Goal: Navigation & Orientation: Find specific page/section

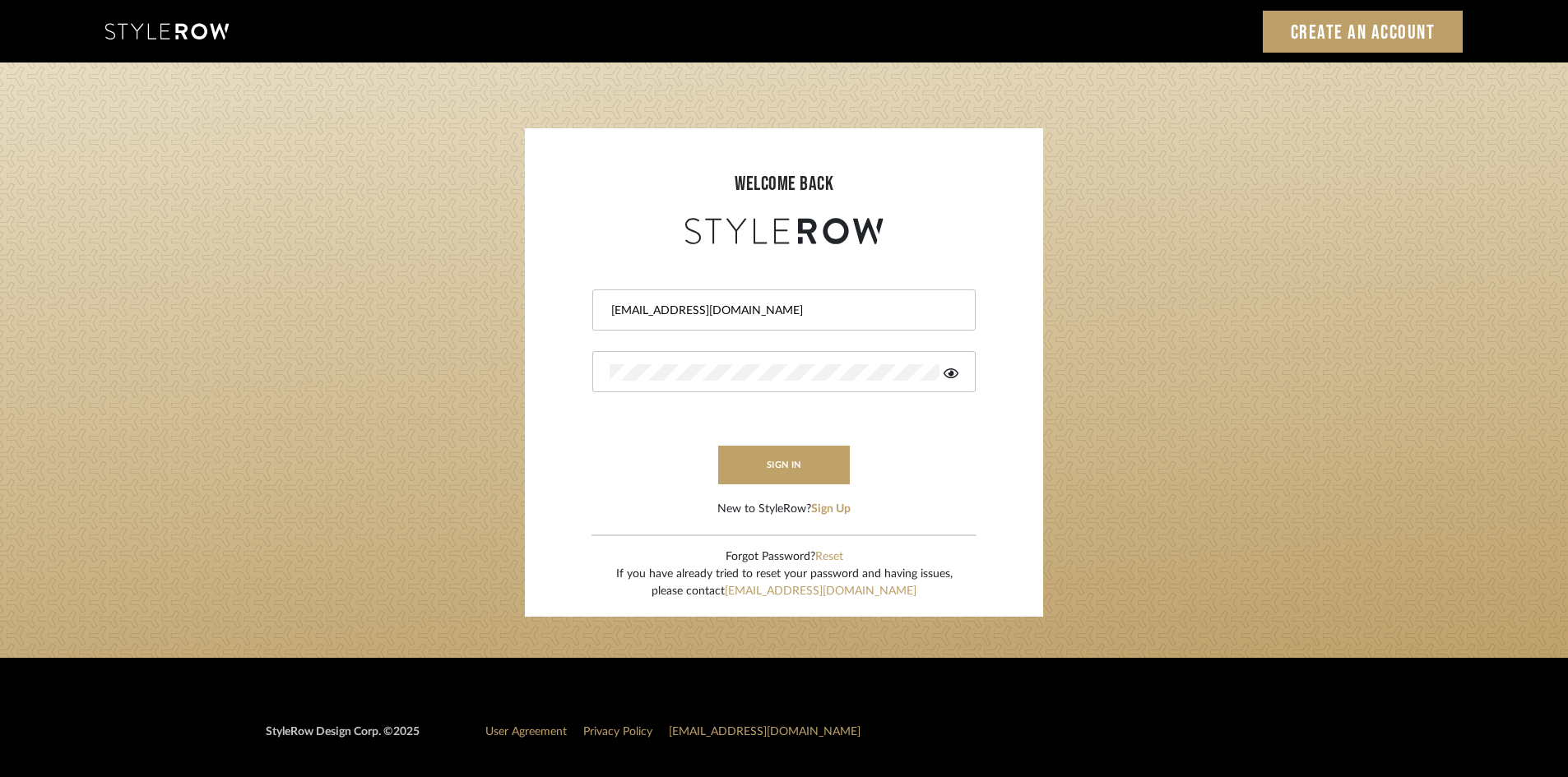
drag, startPoint x: 1055, startPoint y: 500, endPoint x: 898, endPoint y: 481, distance: 158.1
click at [1056, 498] on login-page "welcome back intern@meyerinteriors.com sign in New to StyleRow? Sign Up Forgot …" at bounding box center [784, 360] width 1568 height 596
click at [842, 473] on button "sign in" at bounding box center [784, 464] width 131 height 38
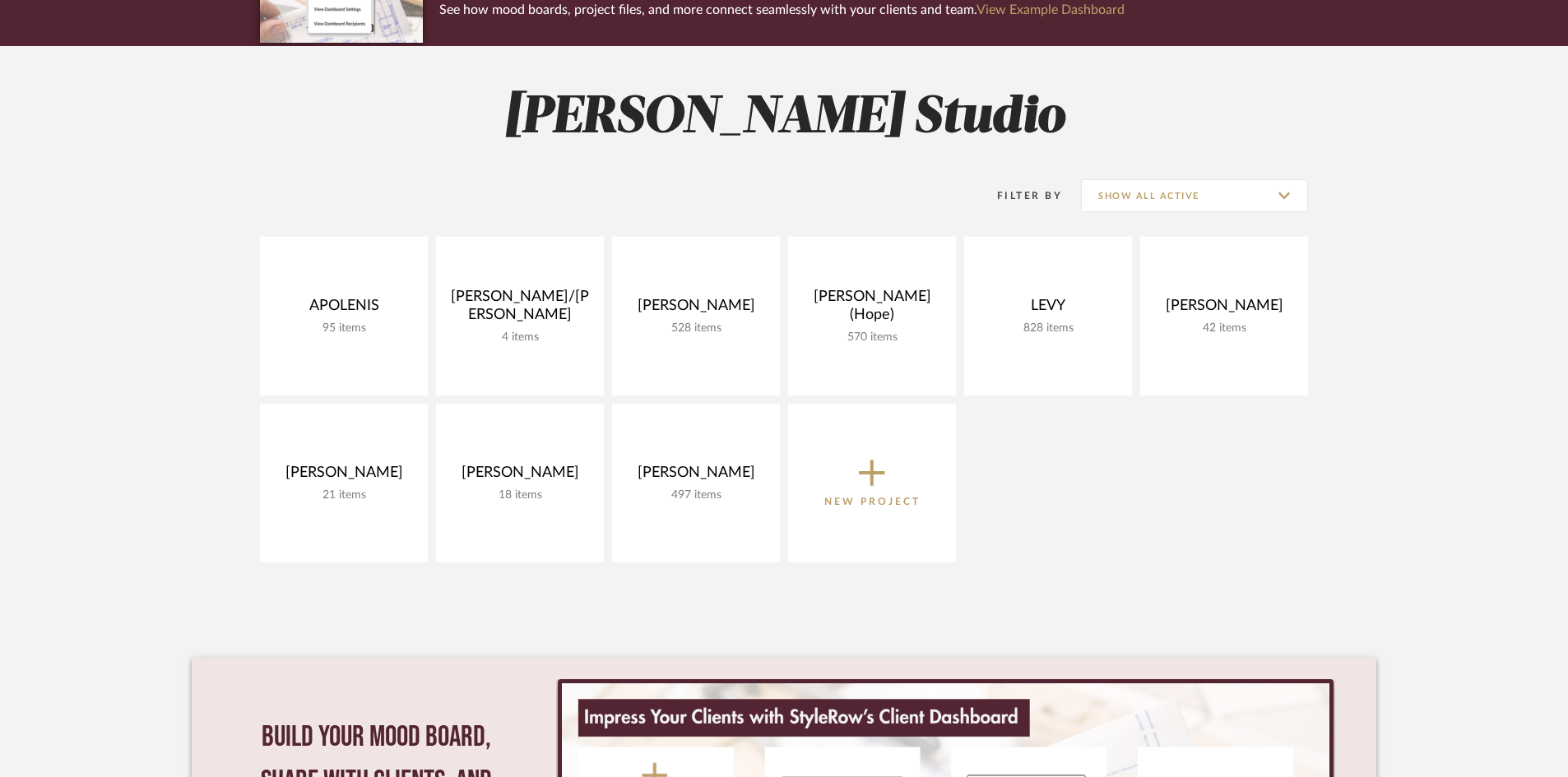
scroll to position [211, 0]
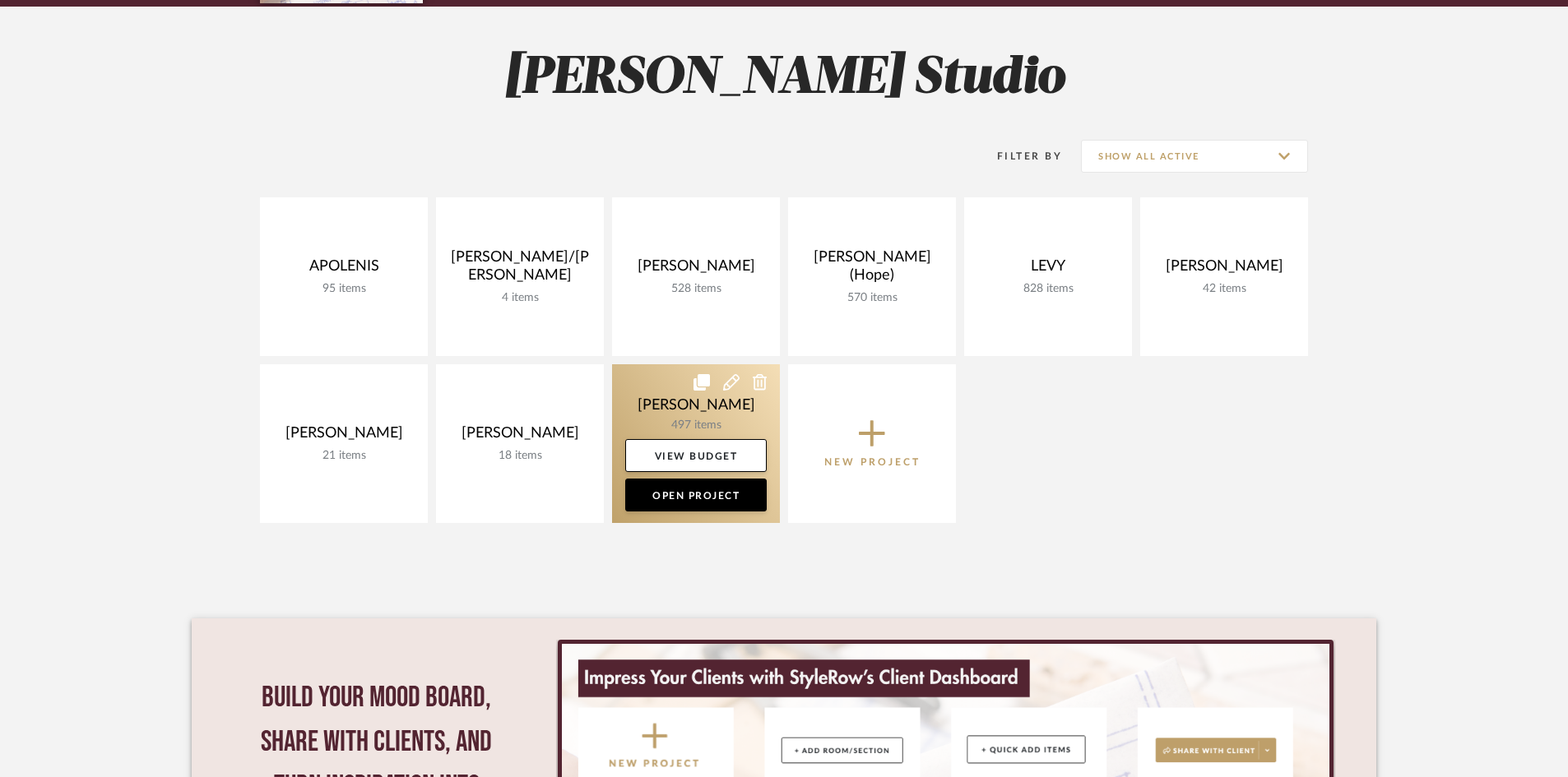
click at [725, 422] on link at bounding box center [696, 444] width 168 height 159
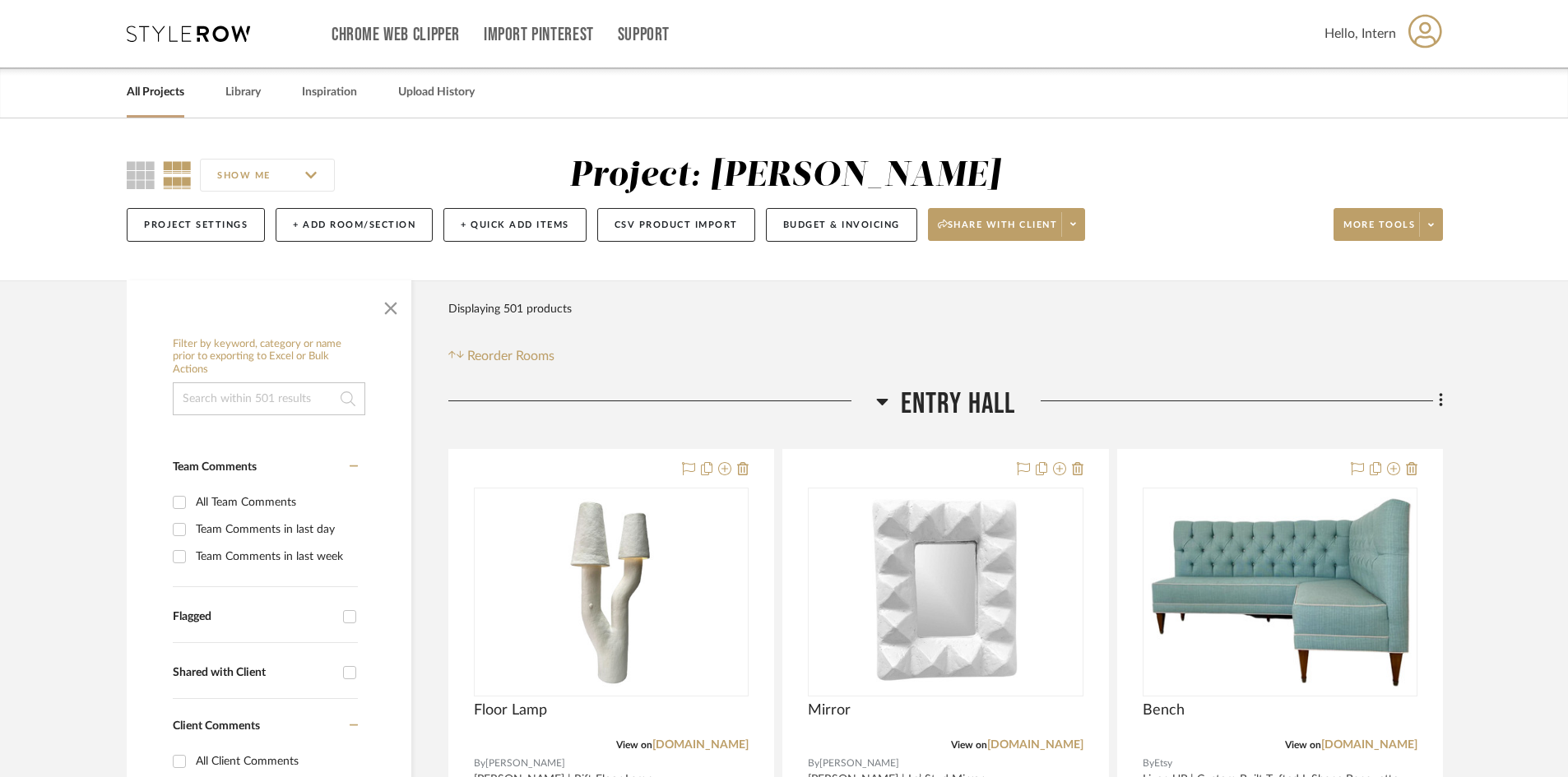
click at [883, 406] on icon at bounding box center [883, 401] width 13 height 20
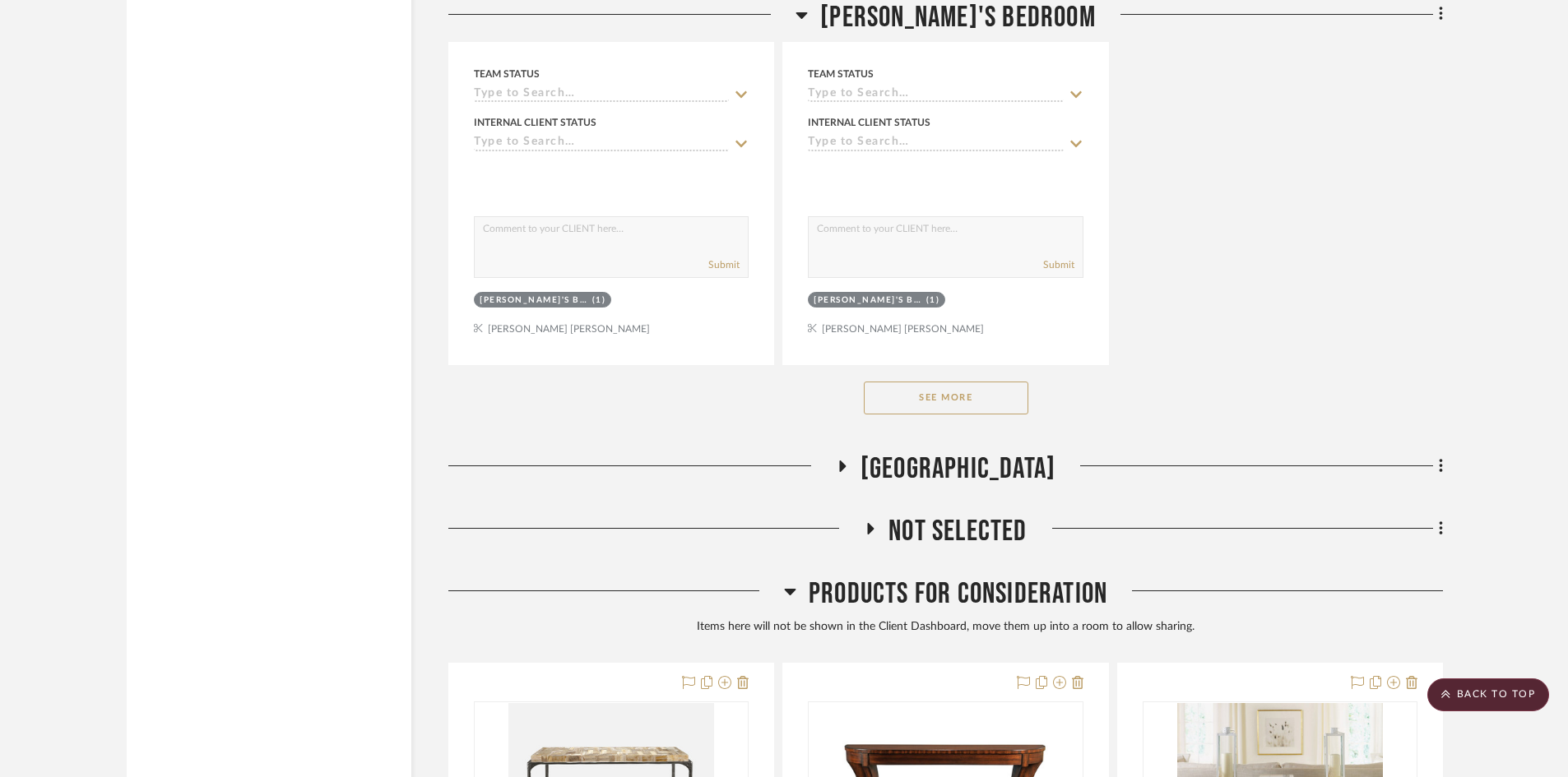
scroll to position [2644, 0]
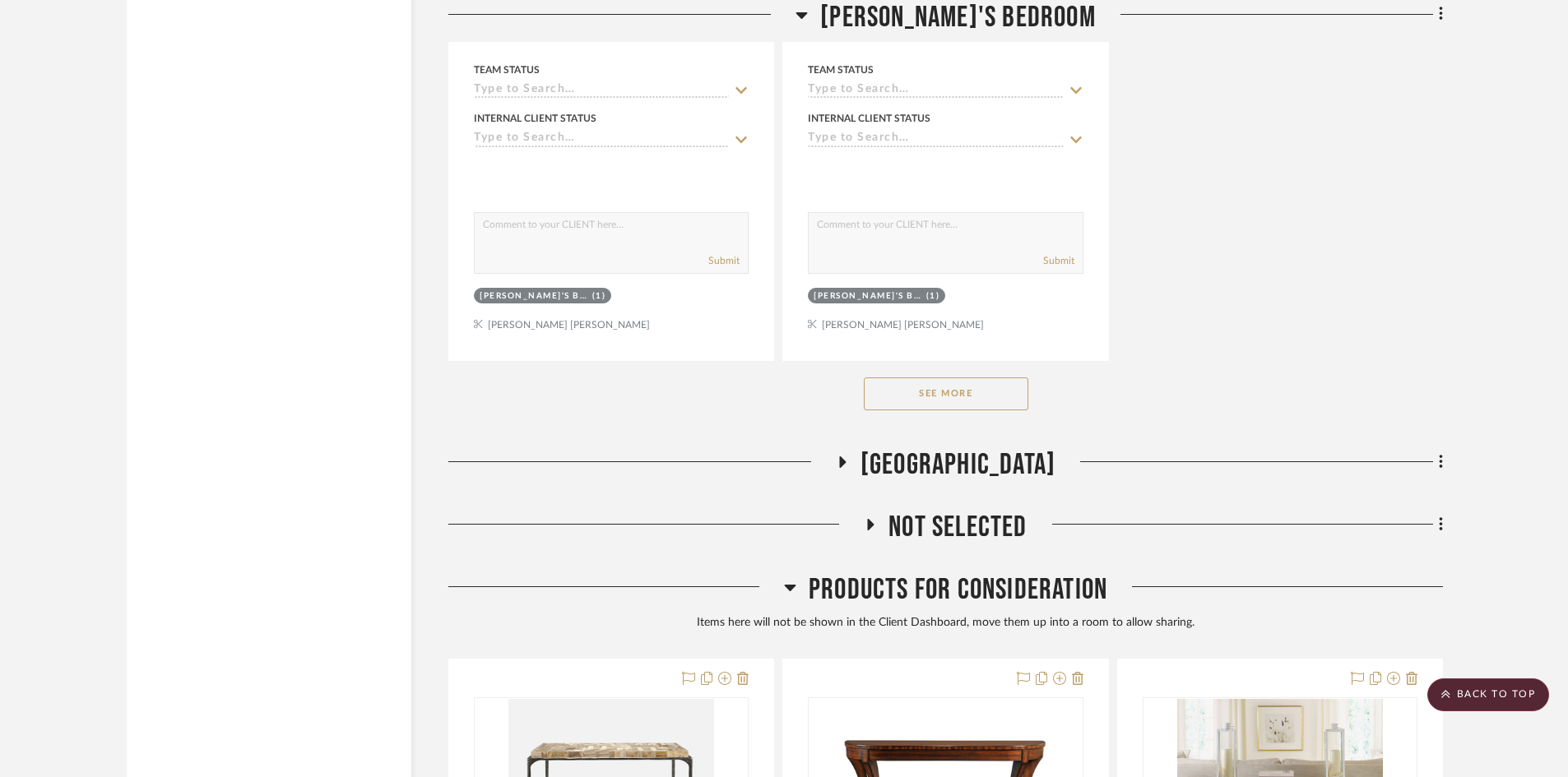
click at [953, 402] on button "See More" at bounding box center [946, 394] width 164 height 33
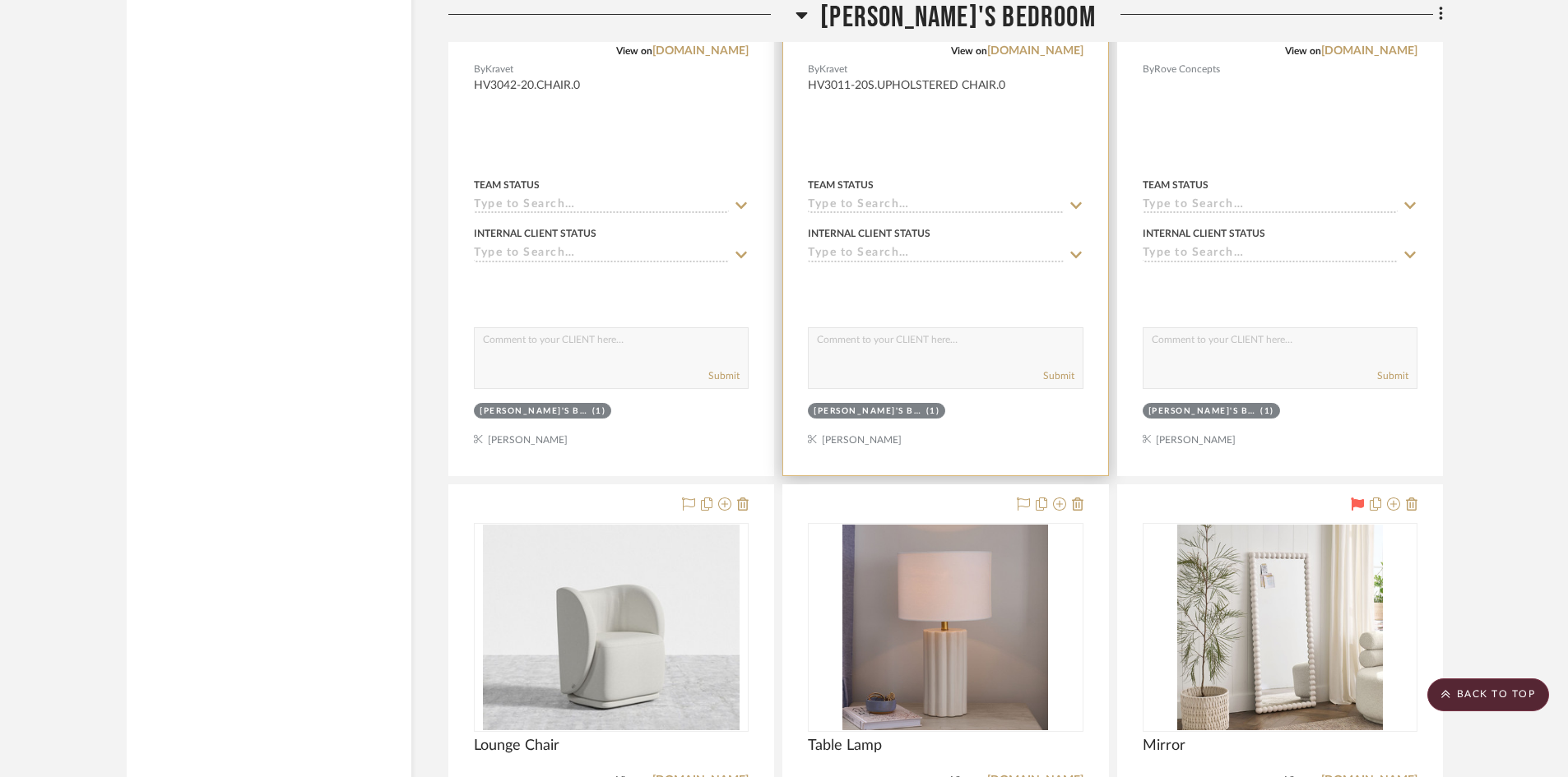
scroll to position [7419, 0]
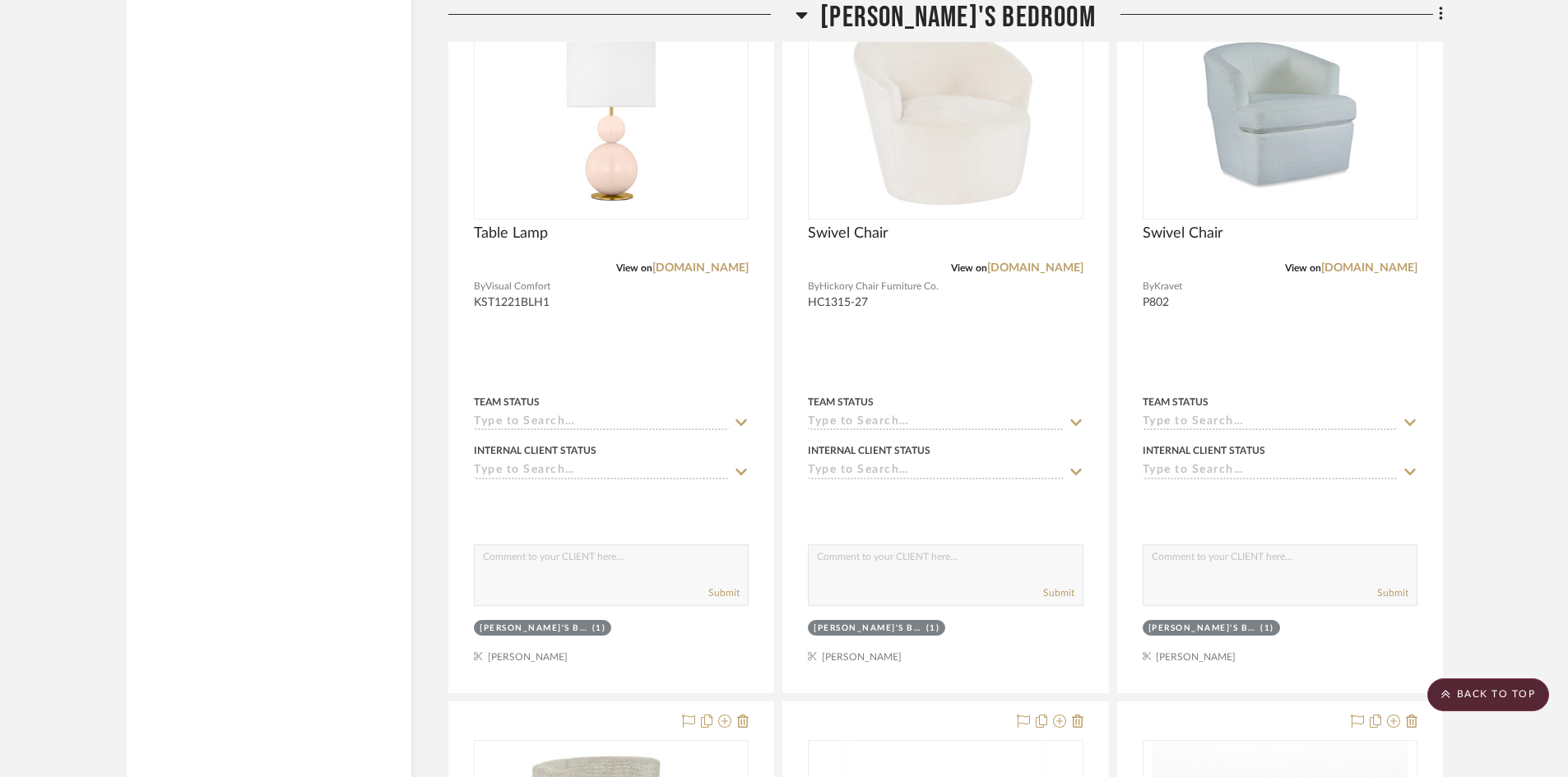
click at [857, 12] on h3 "Claire's Bedroom" at bounding box center [946, 18] width 300 height 36
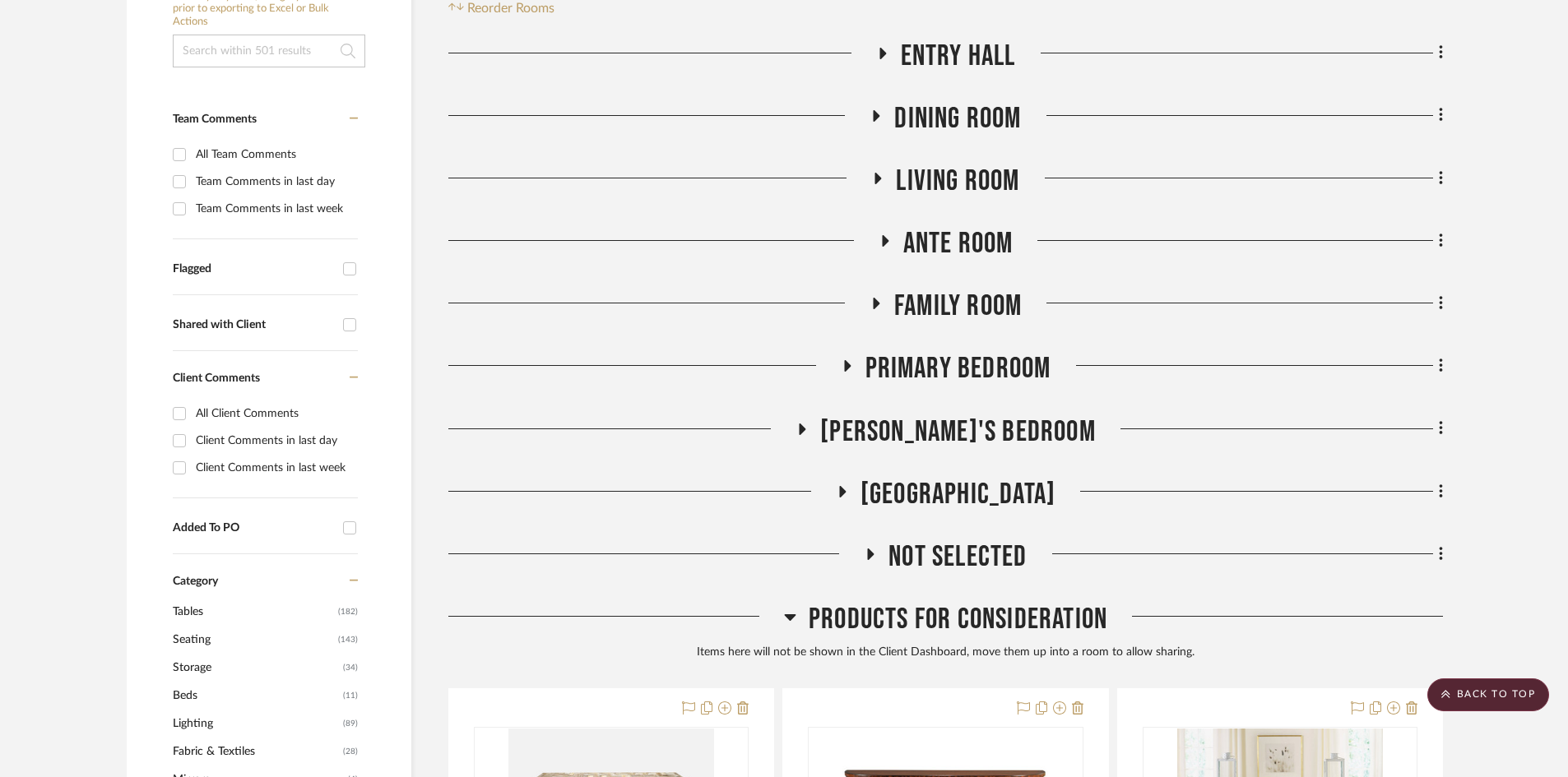
scroll to position [349, 0]
click at [790, 618] on icon at bounding box center [790, 615] width 12 height 6
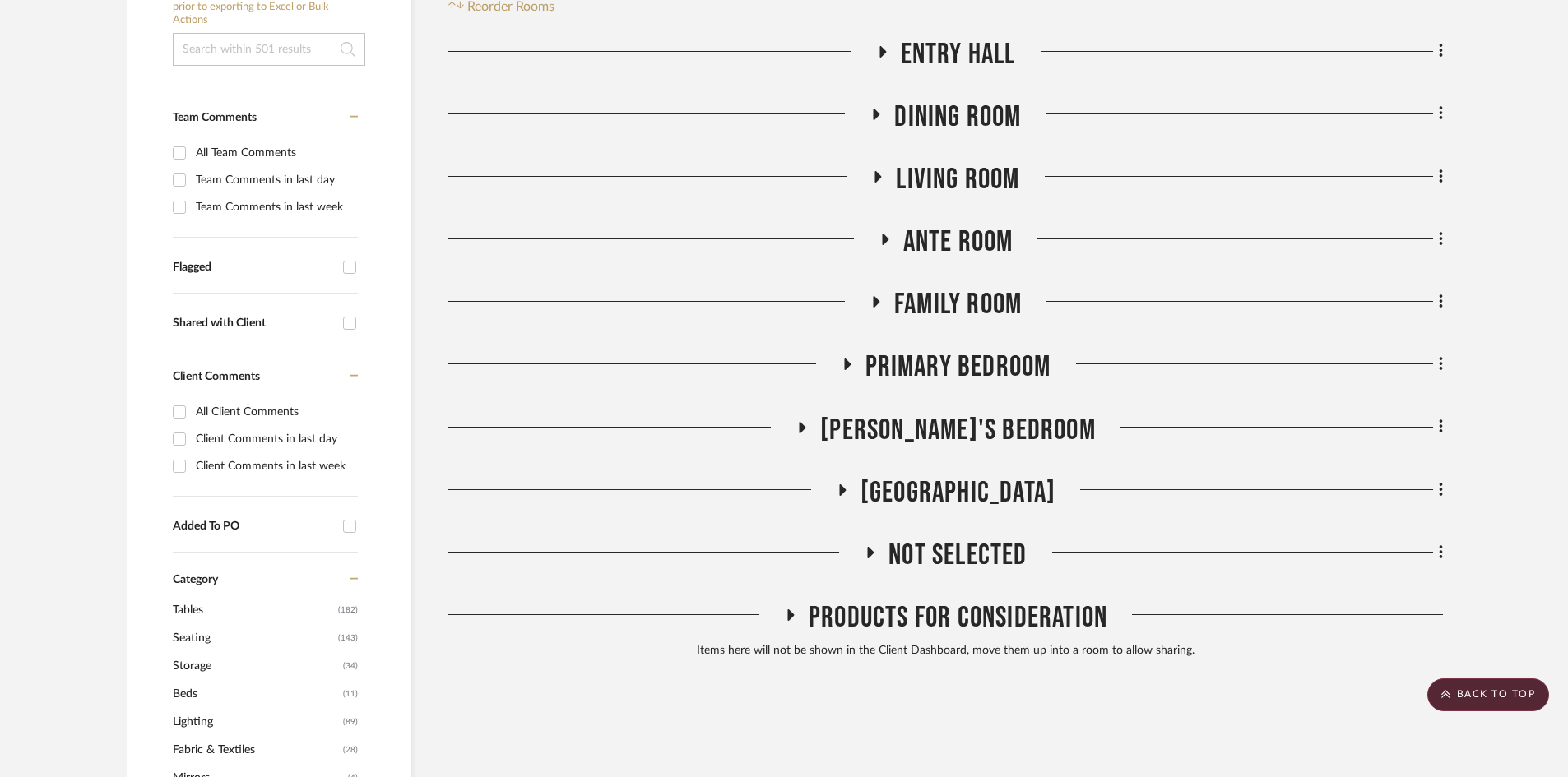
click at [854, 369] on icon at bounding box center [847, 365] width 20 height 13
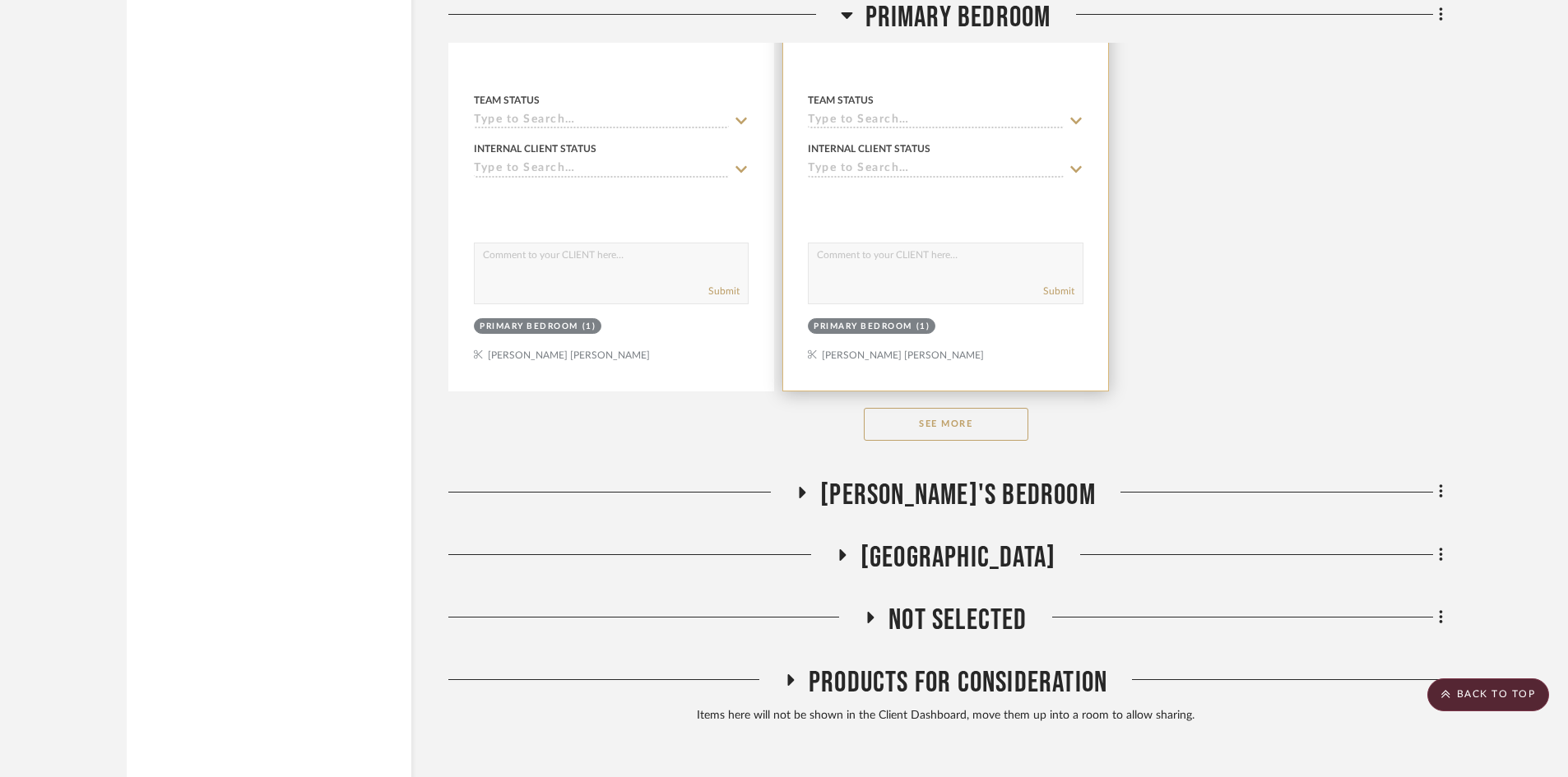
scroll to position [2635, 0]
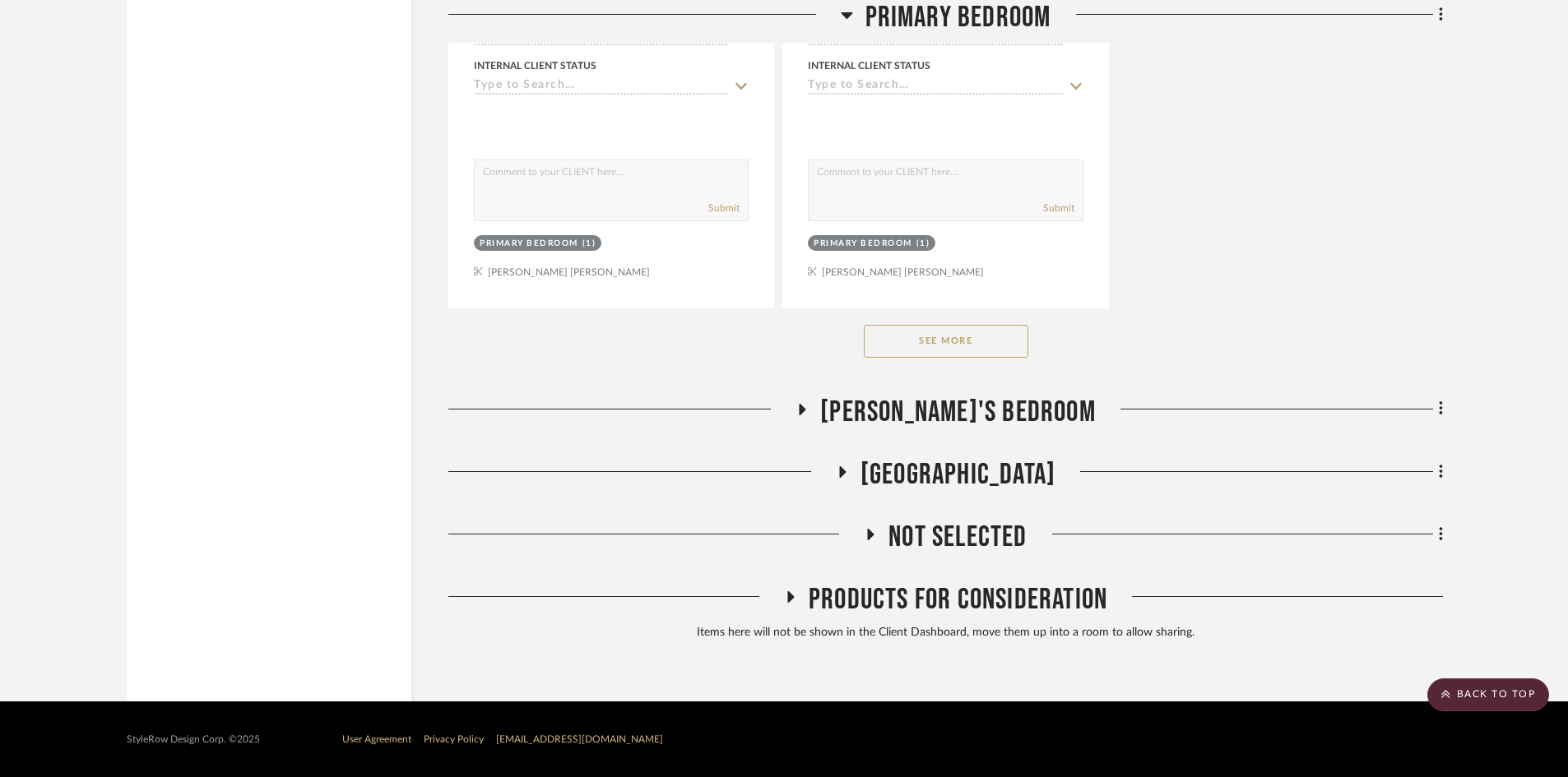
click at [972, 355] on button "See More" at bounding box center [946, 341] width 164 height 33
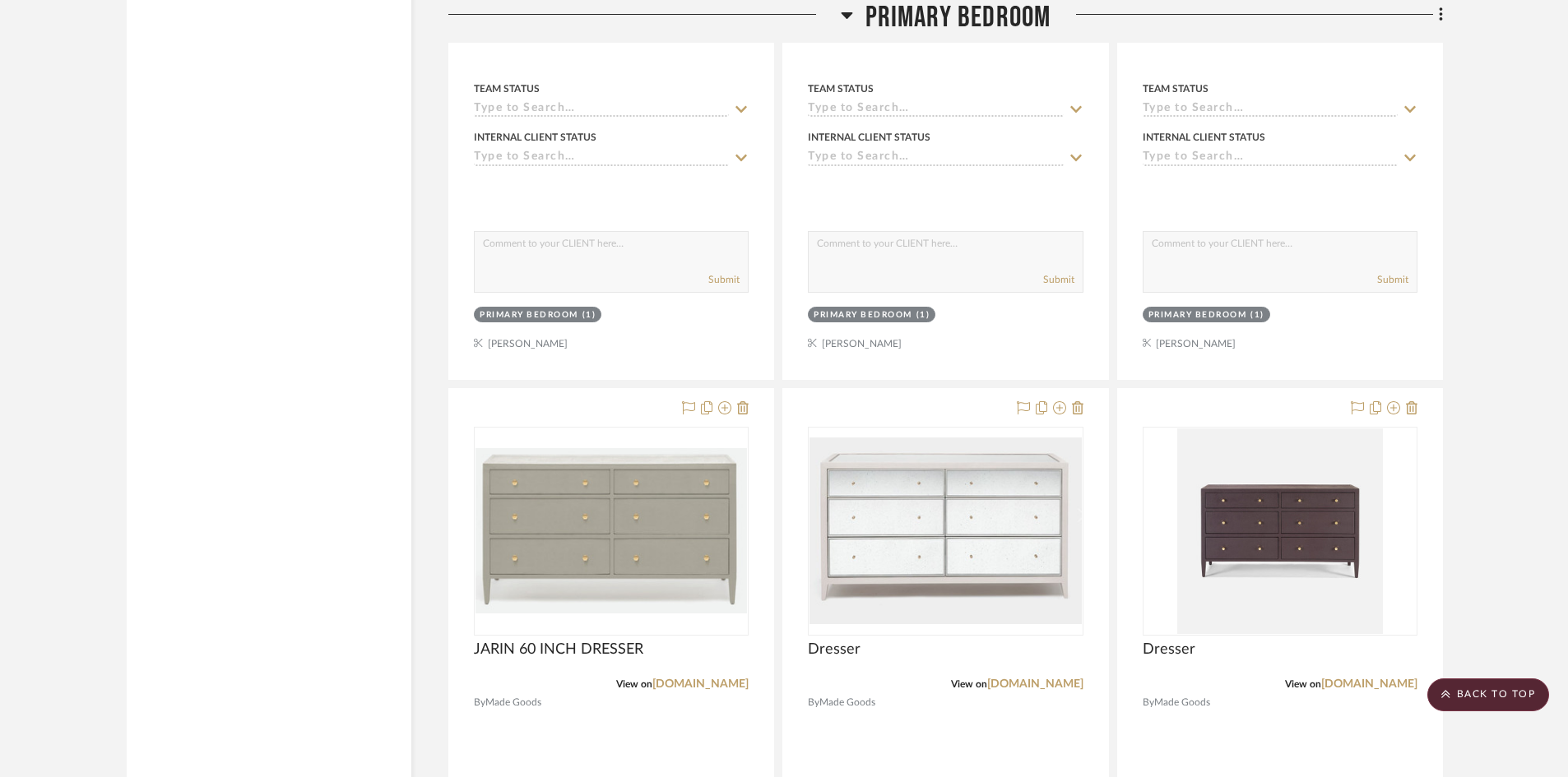
scroll to position [18648, 0]
